Goal: Find specific page/section: Find specific page/section

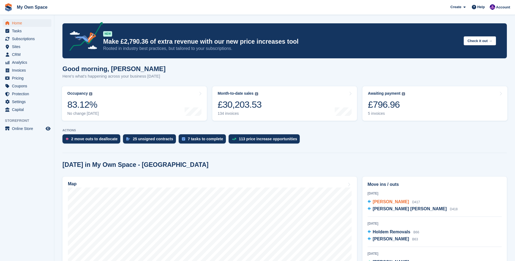
click at [396, 200] on span "[PERSON_NAME]" at bounding box center [391, 201] width 36 height 5
click at [387, 201] on span "[PERSON_NAME]" at bounding box center [391, 201] width 36 height 5
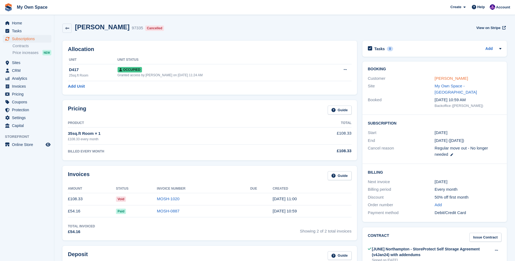
click at [444, 77] on link "[PERSON_NAME]" at bounding box center [450, 78] width 33 height 5
click at [69, 27] on icon at bounding box center [67, 28] width 4 height 4
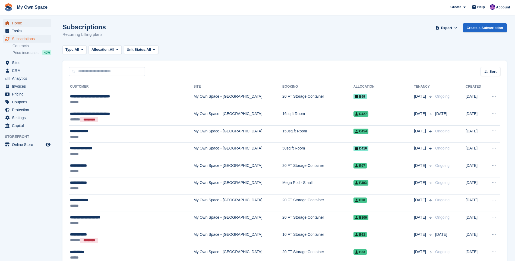
click at [25, 23] on span "Home" at bounding box center [28, 23] width 33 height 8
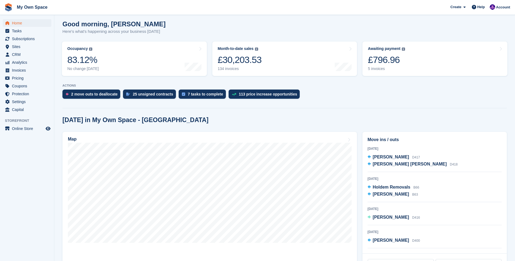
scroll to position [54, 0]
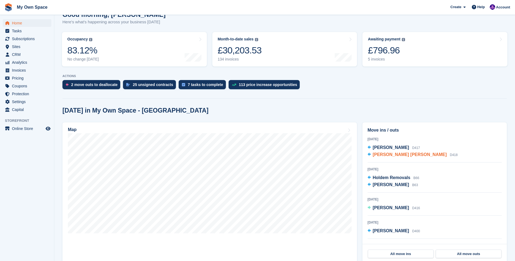
click at [379, 156] on span "[PERSON_NAME] [PERSON_NAME]" at bounding box center [410, 154] width 74 height 5
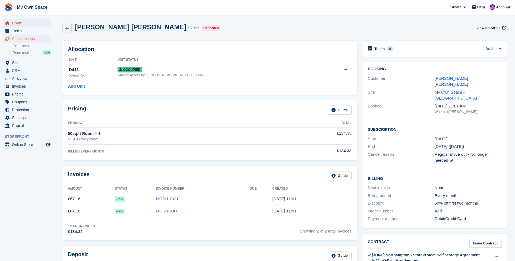
click at [18, 24] on span "Home" at bounding box center [28, 23] width 33 height 8
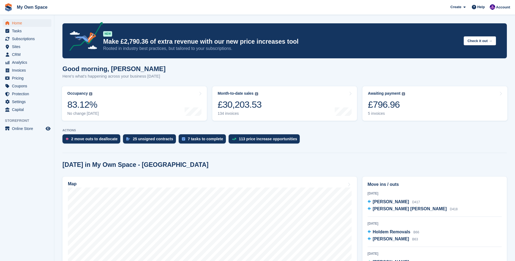
click at [26, 205] on aside "Home Tasks Subscriptions Subscriptions Subscriptions Contracts Price increases …" at bounding box center [27, 132] width 54 height 234
